Goal: Task Accomplishment & Management: Complete application form

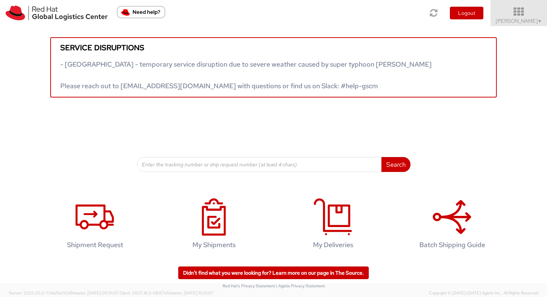
click at [523, 19] on span "Vitoria Alencar ▼" at bounding box center [519, 20] width 47 height 7
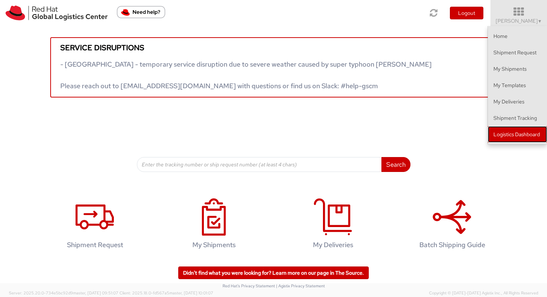
click at [503, 131] on link "Logistics Dashboard" at bounding box center [517, 134] width 59 height 16
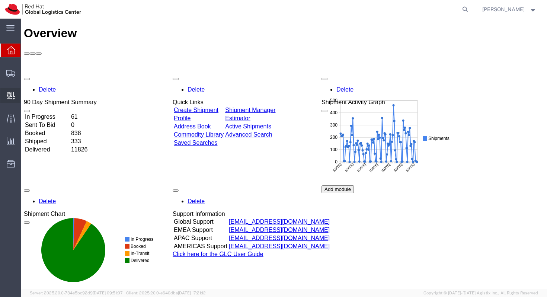
click at [0, 0] on span "Create Delivery" at bounding box center [0, 0] width 0 height 0
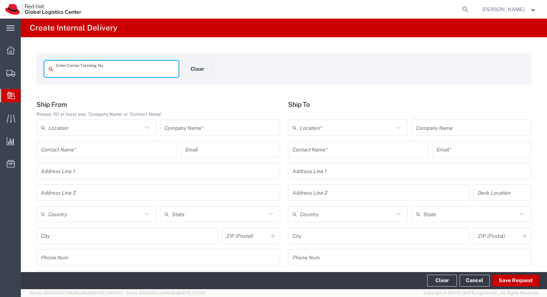
type input "6"
type input "884935743083"
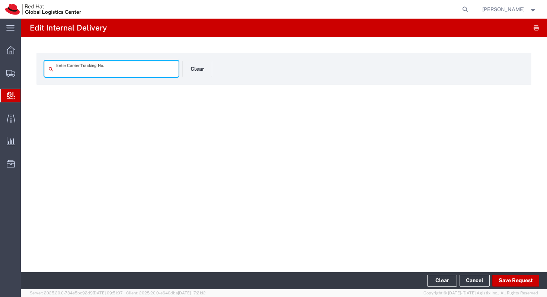
type input "884935743083"
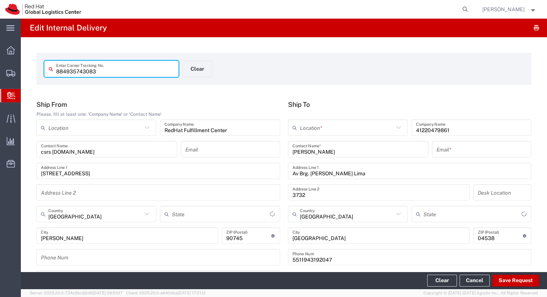
type input "Your Packaging"
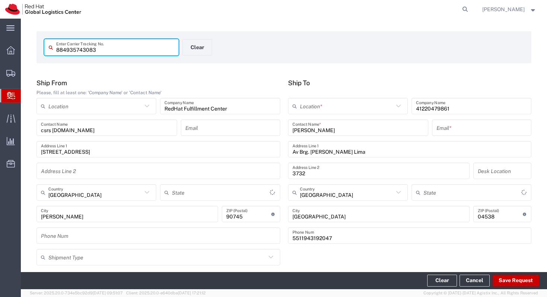
type input "California"
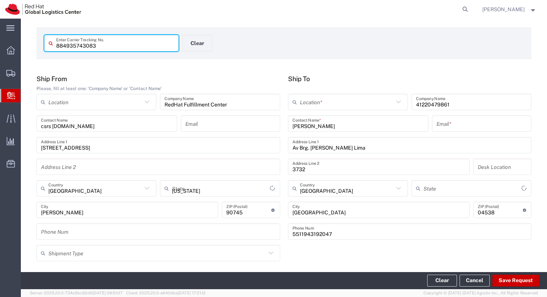
type input "International Economy"
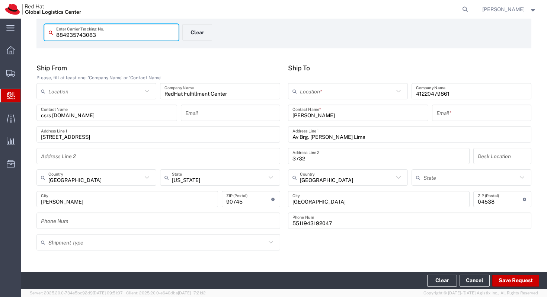
scroll to position [38, 0]
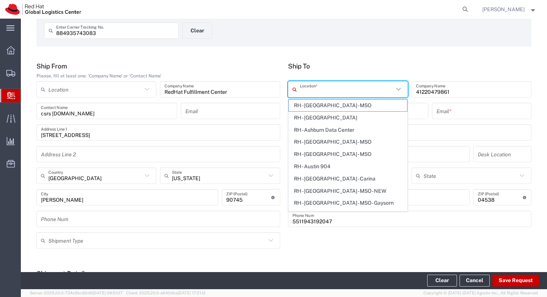
click at [310, 90] on input "text" at bounding box center [347, 89] width 94 height 13
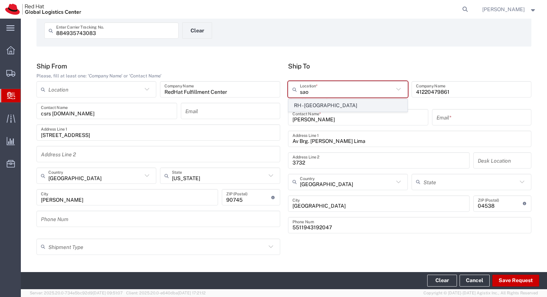
click at [329, 103] on span "RH - Sao Paulo" at bounding box center [348, 106] width 118 height 12
type input "RH - Sao Paulo"
type input "Red Hat Brasil Limitada"
type input "Av. Brg. Faria Lima, 3732"
type input "Floor 24 and 25, Itaim Bibi"
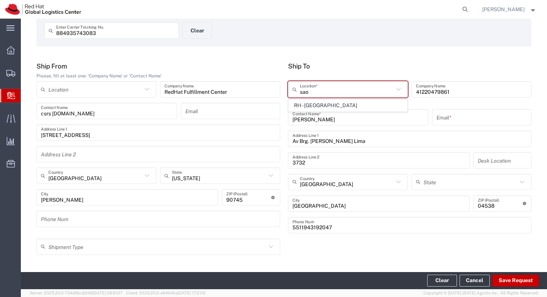
type input "São Paulo"
type input "SAO PAULO"
type input "04538-132"
type input "000"
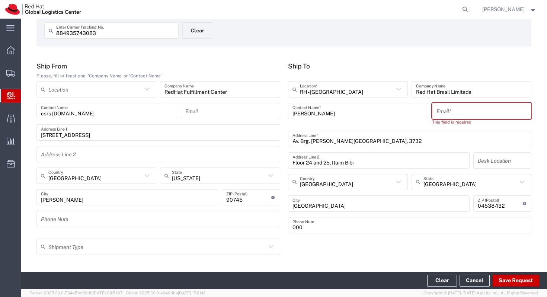
click at [447, 112] on input "text" at bounding box center [481, 111] width 90 height 13
click at [312, 113] on input "Silmara Silva" at bounding box center [358, 111] width 132 height 13
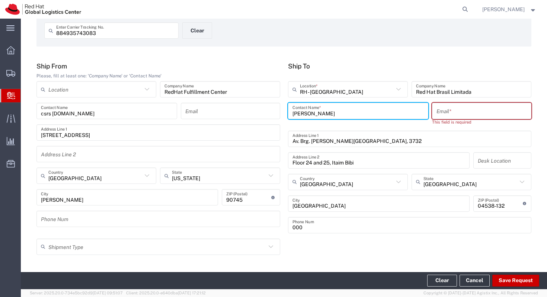
click at [312, 113] on input "Silmara Silva" at bounding box center [358, 111] width 132 height 13
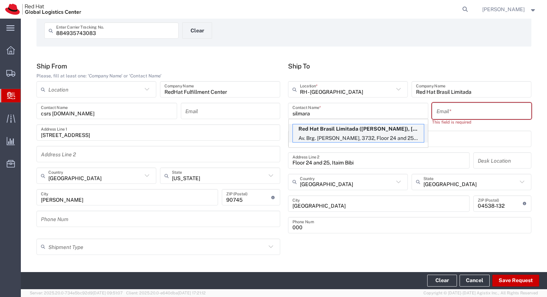
click at [325, 131] on p "Red Hat Brasil Limitada (Silmara Silva), sisilva@redhat.com" at bounding box center [358, 128] width 131 height 9
type input "Silmara Silva"
type input "sisilva@redhat.com"
type input "FLEX"
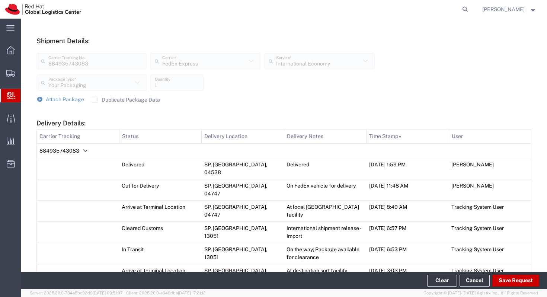
scroll to position [450, 0]
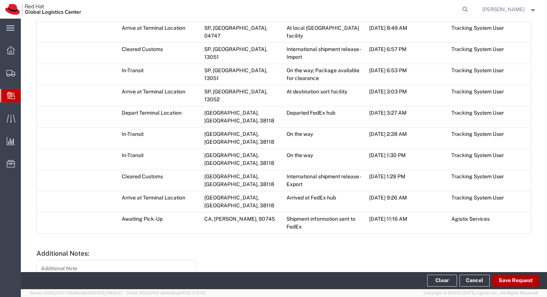
click at [514, 277] on button "Save Request" at bounding box center [515, 281] width 47 height 12
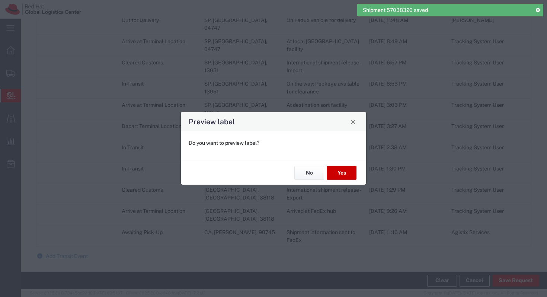
type input "Your Packaging"
type input "International Economy"
click at [350, 175] on button "Yes" at bounding box center [342, 173] width 30 height 14
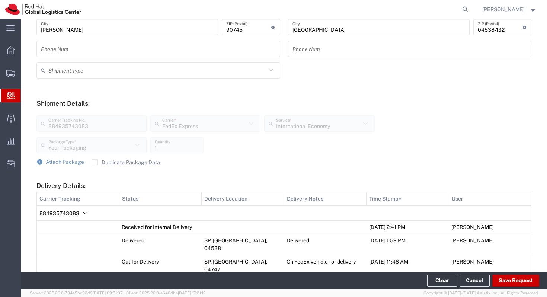
scroll to position [0, 0]
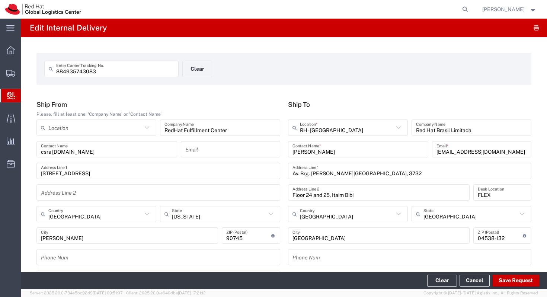
click at [3, 98] on div at bounding box center [10, 95] width 21 height 13
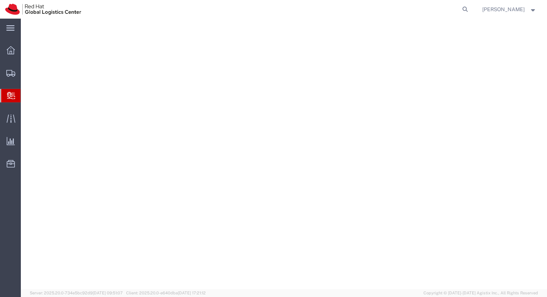
click at [38, 107] on agx-internal-delivery-manager at bounding box center [284, 154] width 526 height 270
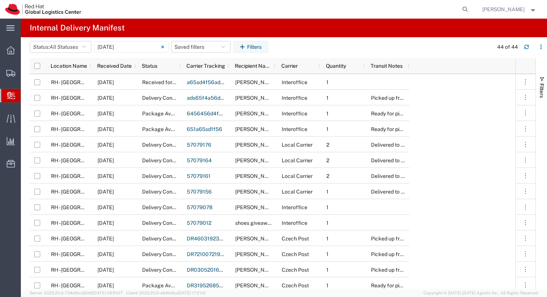
click at [0, 0] on span "Create Delivery" at bounding box center [0, 0] width 0 height 0
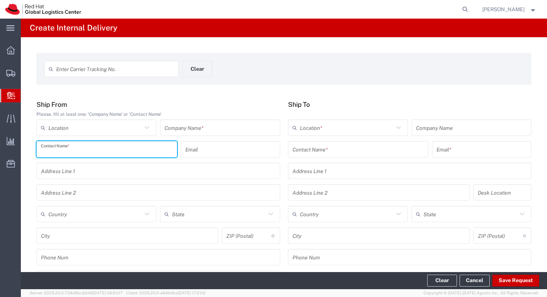
click at [111, 152] on input "text" at bounding box center [107, 149] width 132 height 13
type input "s"
click at [95, 122] on input "text" at bounding box center [95, 127] width 94 height 13
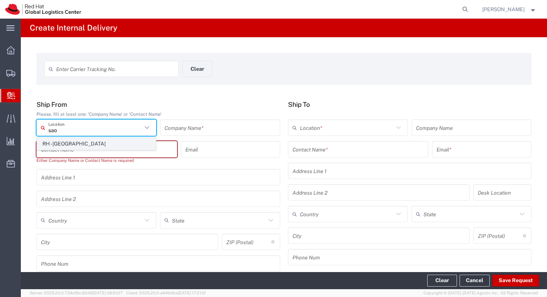
click at [97, 142] on span "RH - Sao Paulo" at bounding box center [96, 144] width 118 height 12
type input "RH - Sao Paulo"
type input "Red Hat Brasil Limitada"
type input "Av. Brg. Faria Lima, 3732"
type input "Floor 24 and 25, Itaim Bibi"
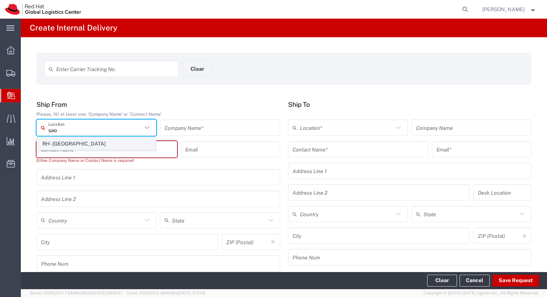
type input "Brazil"
type input "SAO PAULO"
type input "04538-132"
type input "000"
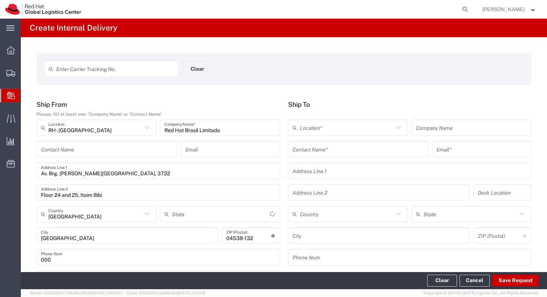
type input "São Paulo"
click at [347, 128] on input "text" at bounding box center [347, 127] width 94 height 13
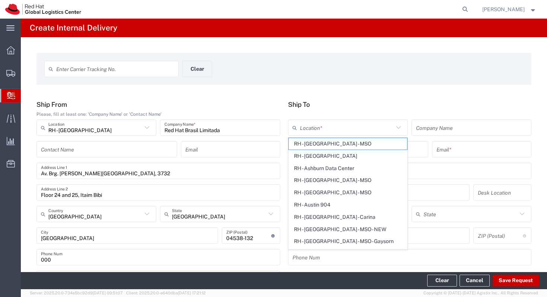
click at [366, 77] on div "Enter Carrier Tracking No. Clear" at bounding box center [284, 72] width 487 height 22
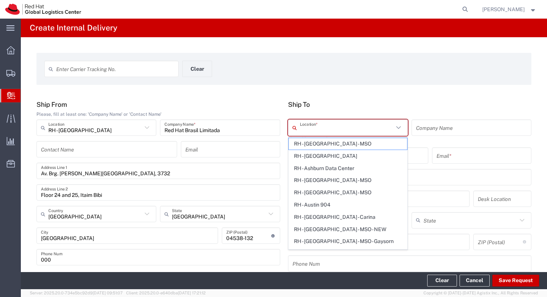
click at [333, 128] on input "text" at bounding box center [347, 127] width 94 height 13
click at [354, 94] on div "Enter Carrier Tracking No. Clear Ship From Please, fill at least one: 'Company …" at bounding box center [284, 275] width 526 height 477
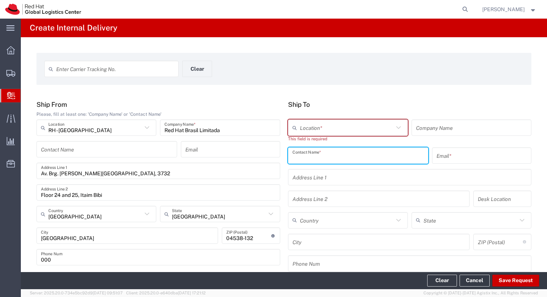
click at [325, 157] on input "text" at bounding box center [358, 155] width 132 height 13
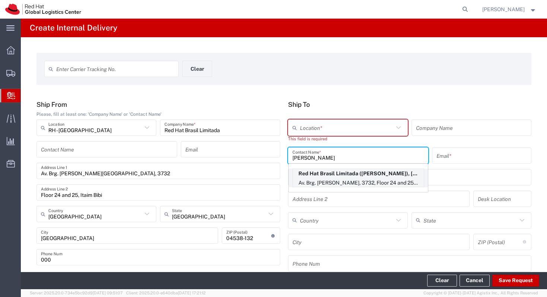
type input "anna pi"
click at [369, 180] on p "Av. Brg. Faria Lima, 3732, Floor 24 and 25, Itaim Bibi, FLEX, SAO PAULO, 27, 04…" at bounding box center [358, 182] width 131 height 9
type input "RH - Sao Paulo"
type input "Red Hat Brasil Limitada"
type input "Anna Pires"
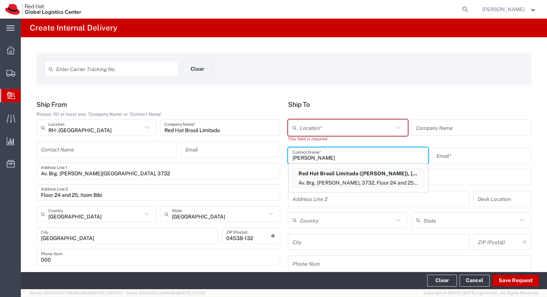
type input "apires@redhat.com"
type input "Av. Brg. Faria Lima, 3732"
type input "Floor 24 and 25, Itaim Bibi"
type input "FLEX"
type input "Brazil"
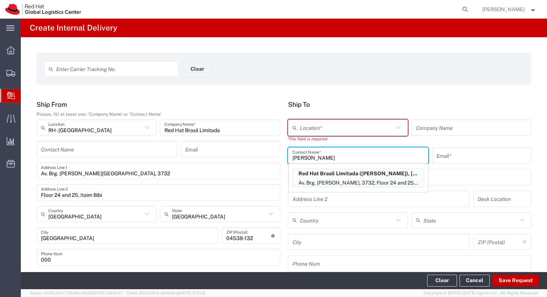
type input "SAO PAULO"
type input "04538-132"
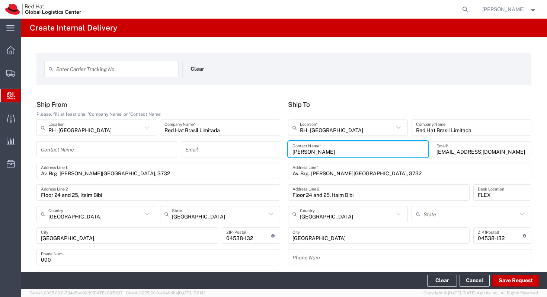
type input "São Paulo"
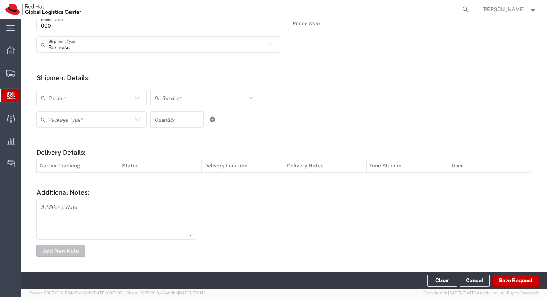
scroll to position [236, 0]
click at [105, 83] on div "Carrier * DHL FedEx Express Interoffice Local Carrier UPS Service * No Results …" at bounding box center [284, 107] width 503 height 49
click at [105, 85] on div "Carrier * DHL FedEx Express Interoffice Local Carrier UPS Service * No Results …" at bounding box center [284, 107] width 503 height 49
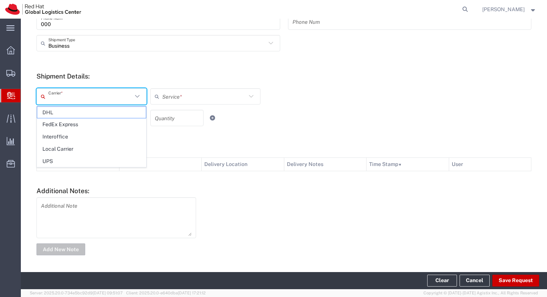
click at [105, 93] on input "text" at bounding box center [90, 96] width 84 height 13
click at [88, 147] on span "Local Carrier" at bounding box center [91, 149] width 109 height 12
type input "Local Carrier"
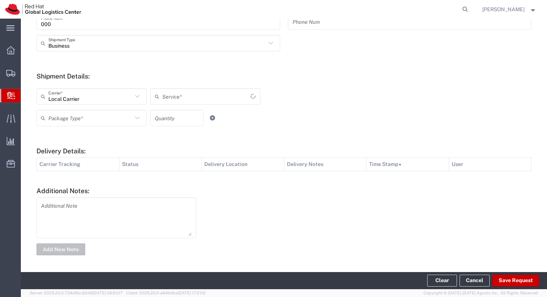
type input "Local_Ground"
click at [137, 113] on icon at bounding box center [137, 118] width 10 height 10
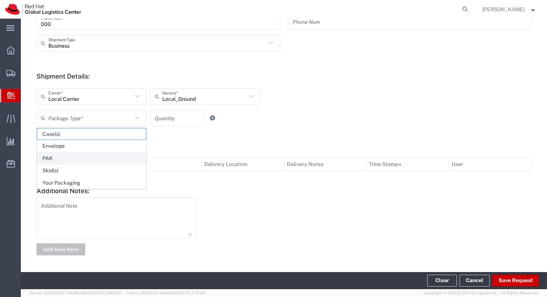
click at [99, 156] on span "PAK" at bounding box center [91, 159] width 109 height 12
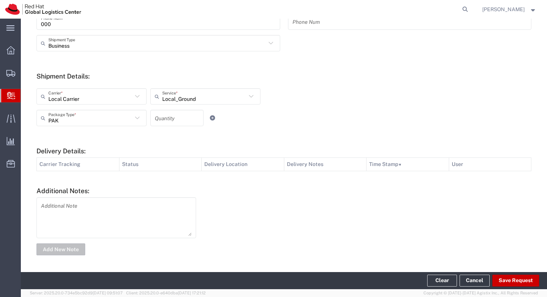
type input "PAK"
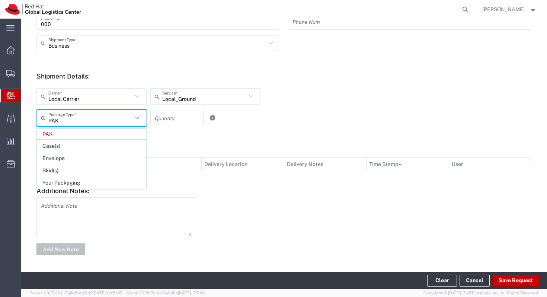
click at [129, 115] on input "PAK" at bounding box center [90, 118] width 84 height 13
click at [206, 176] on form "Ship From Please, fill at least one: 'Company Name' or 'Contact Name' RH - Sao …" at bounding box center [283, 61] width 495 height 392
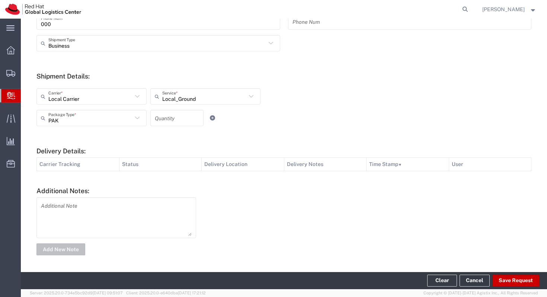
click at [140, 208] on textarea at bounding box center [116, 217] width 151 height 36
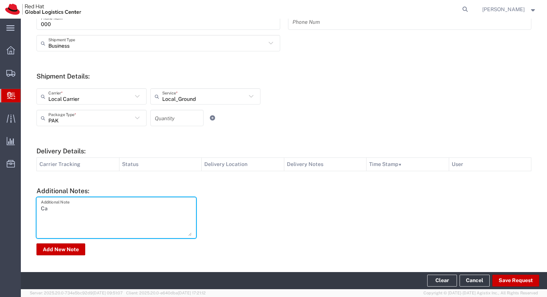
type textarea "C"
type textarea "Compulaser"
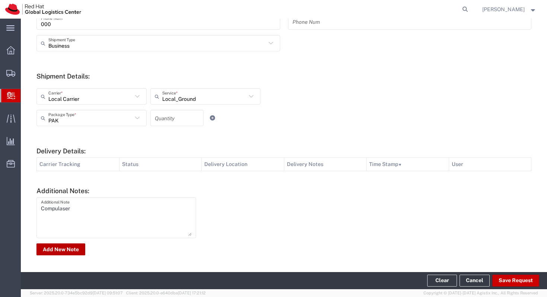
click at [51, 254] on button "Add New Note" at bounding box center [60, 249] width 49 height 12
click at [523, 279] on button "Save Request" at bounding box center [515, 281] width 47 height 12
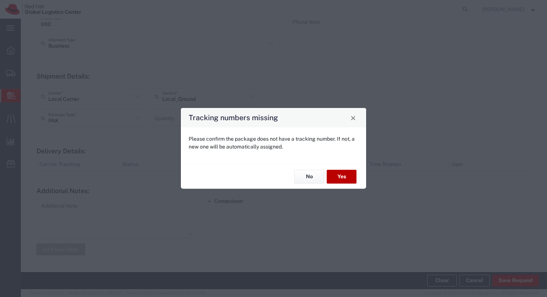
click at [337, 180] on button "Yes" at bounding box center [342, 177] width 30 height 14
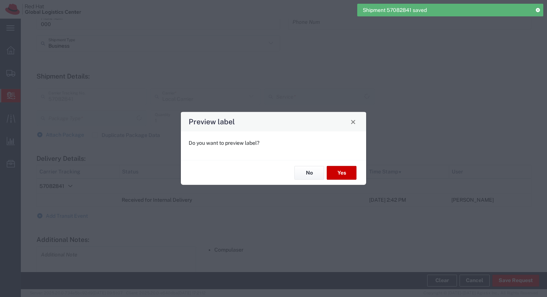
type input "PAK"
type input "Local_Ground"
click at [339, 175] on button "Yes" at bounding box center [342, 173] width 30 height 14
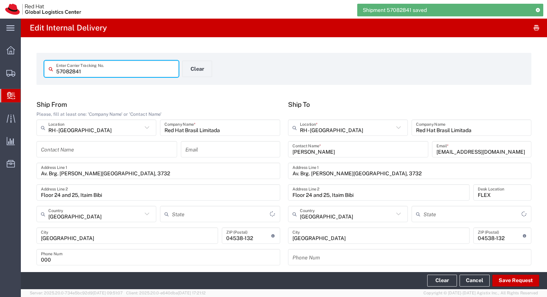
type input "São Paulo"
type input "PAK"
type input "Local_Ground"
type input "São Paulo"
